Goal: Information Seeking & Learning: Check status

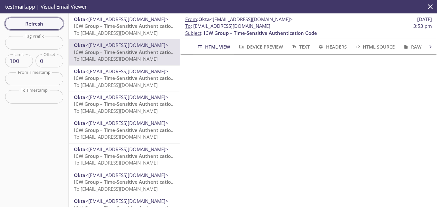
click at [43, 21] on span "Refresh" at bounding box center [34, 24] width 48 height 8
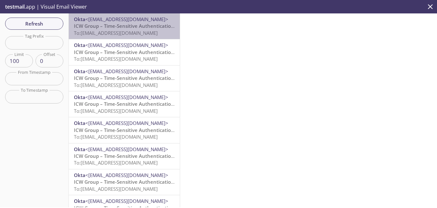
click at [139, 30] on span "To: [EMAIL_ADDRESS][DOMAIN_NAME]" at bounding box center [116, 33] width 84 height 6
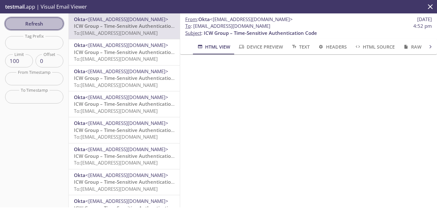
click at [38, 23] on span "Refresh" at bounding box center [34, 24] width 48 height 8
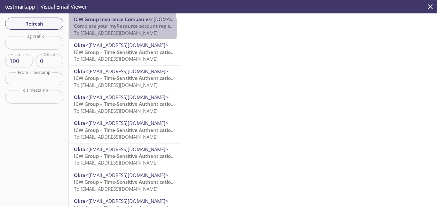
click at [114, 28] on span "Complete your myResource account registration" at bounding box center [130, 26] width 112 height 6
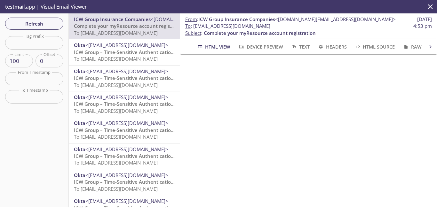
click at [431, 7] on icon "close" at bounding box center [430, 7] width 8 height 8
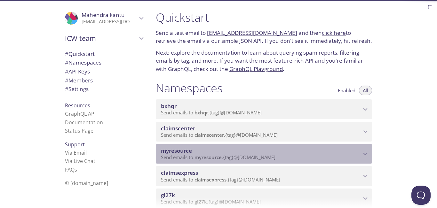
click at [343, 159] on p "Send emails to myresource . {tag} @[DOMAIN_NAME]" at bounding box center [261, 157] width 200 height 6
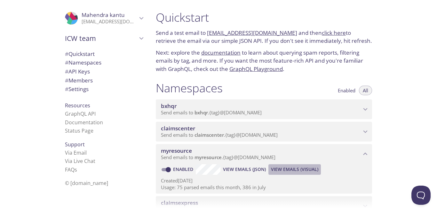
click at [292, 167] on span "View Emails (Visual)" at bounding box center [294, 170] width 47 height 8
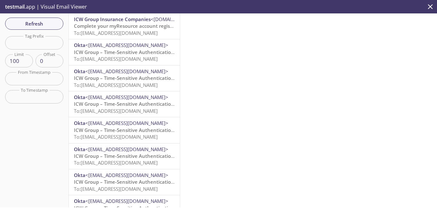
click at [118, 26] on span "Complete your myResource account registration" at bounding box center [130, 26] width 112 height 6
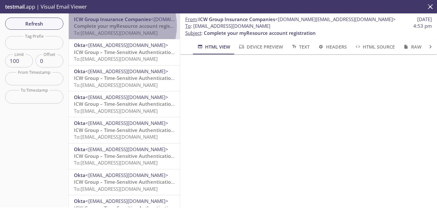
click at [118, 26] on span "Complete your myResource account registration" at bounding box center [130, 26] width 112 height 6
